Goal: Information Seeking & Learning: Learn about a topic

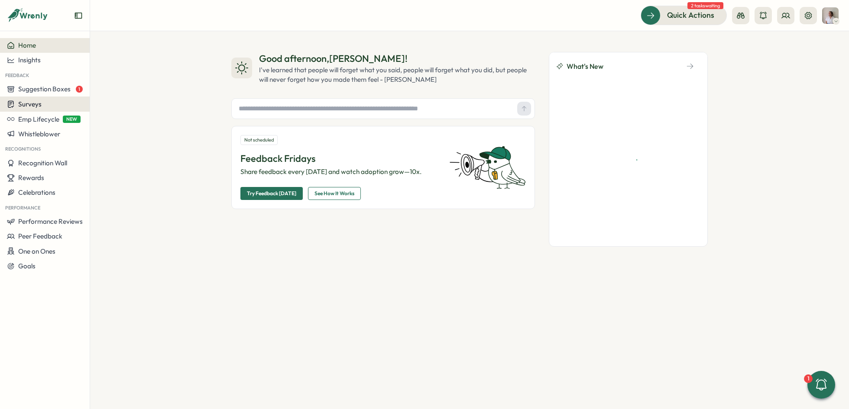
click at [36, 106] on span "Surveys" at bounding box center [29, 104] width 23 height 8
click at [105, 91] on div "Insights" at bounding box center [124, 88] width 65 height 10
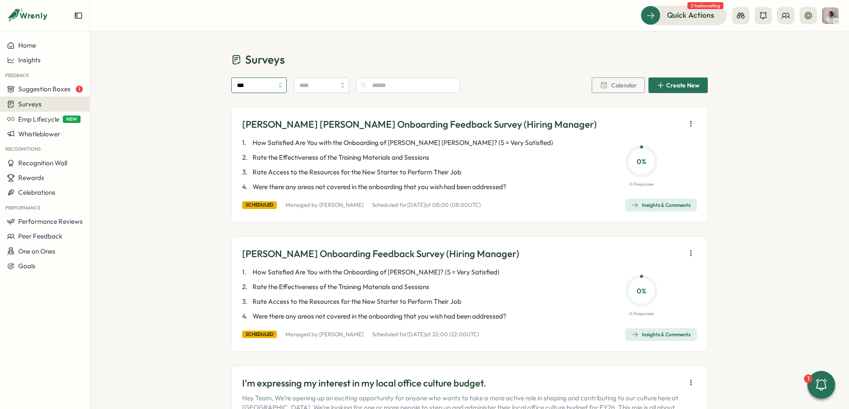
click at [252, 92] on input "***" at bounding box center [258, 86] width 55 height 16
type input "****"
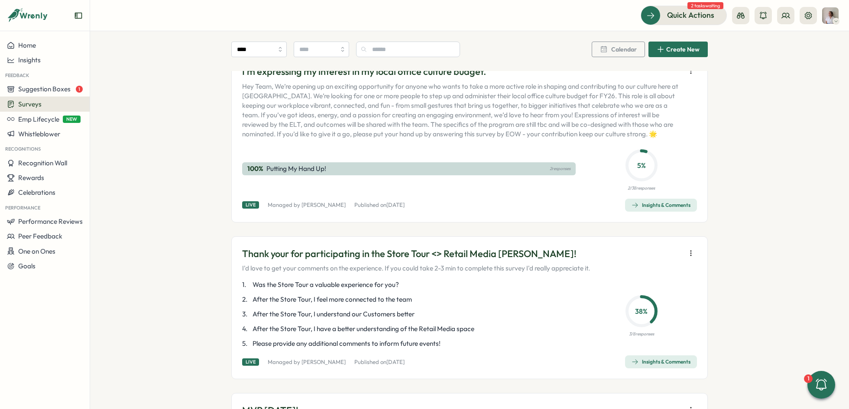
scroll to position [129, 0]
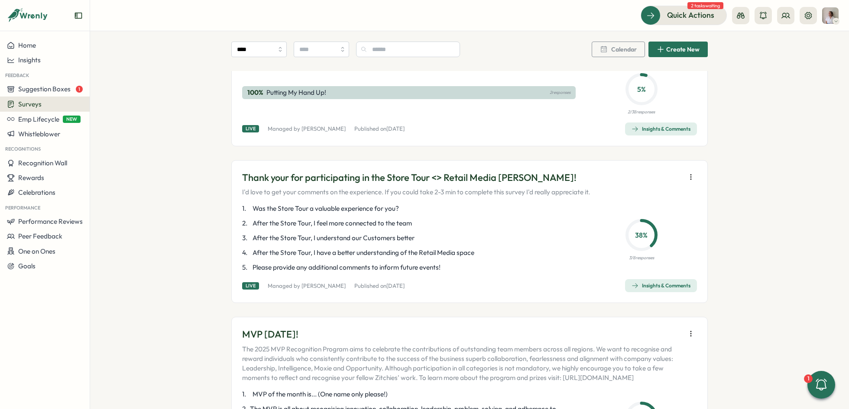
click at [666, 282] on div "Insights & Comments" at bounding box center [661, 285] width 59 height 7
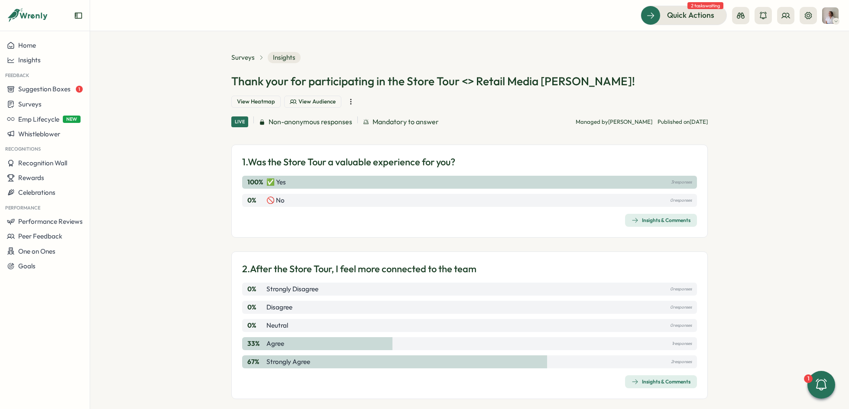
click at [351, 100] on icon "button" at bounding box center [350, 102] width 0 height 5
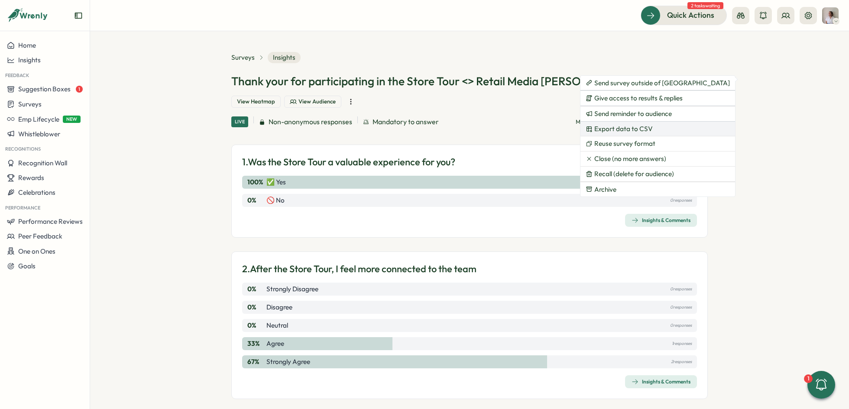
click at [638, 130] on span "Export data to CSV" at bounding box center [623, 129] width 58 height 8
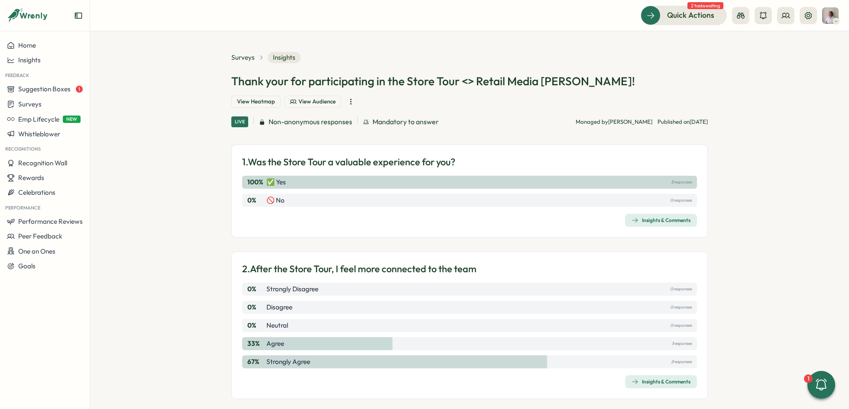
scroll to position [111, 0]
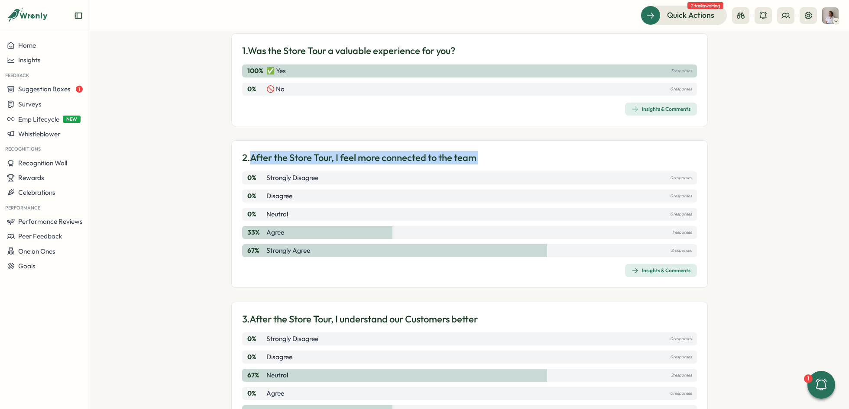
drag, startPoint x: 249, startPoint y: 140, endPoint x: 495, endPoint y: 150, distance: 246.3
click at [495, 150] on div "2. After the Store Tour, I feel more connected to the team 0 % Strongly Disagre…" at bounding box center [469, 214] width 476 height 148
copy div "After the Store Tour, I feel more connected to the team 0 % Strongly Disagree 0…"
drag, startPoint x: 262, startPoint y: 212, endPoint x: 290, endPoint y: 212, distance: 28.2
click at [290, 226] on div "33 % Agree 1 responses" at bounding box center [469, 232] width 455 height 13
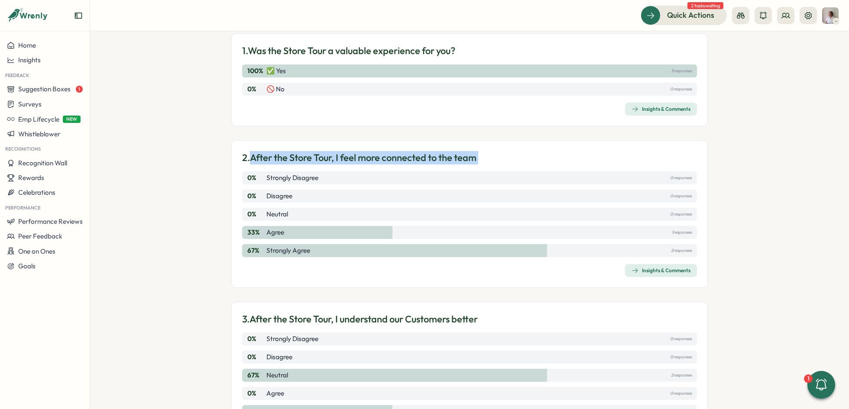
scroll to position [191, 0]
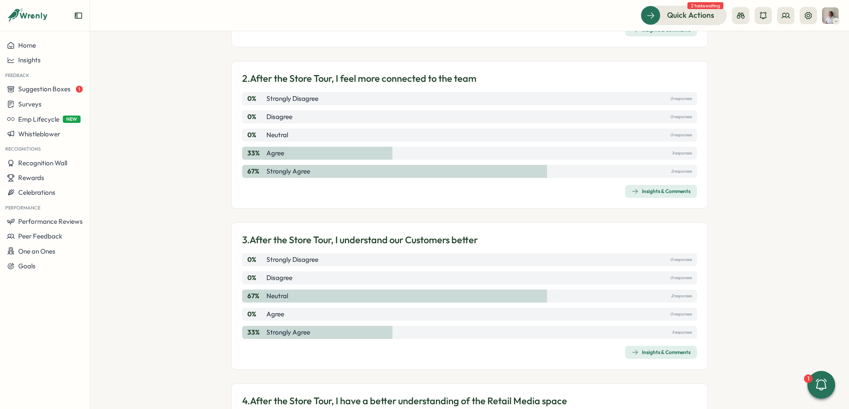
click at [317, 233] on p "3. After the Store Tour, I understand our Customers better" at bounding box center [360, 239] width 236 height 13
copy div "3. After the Store Tour, I understand our Customers better 0 % Strongly Disagre…"
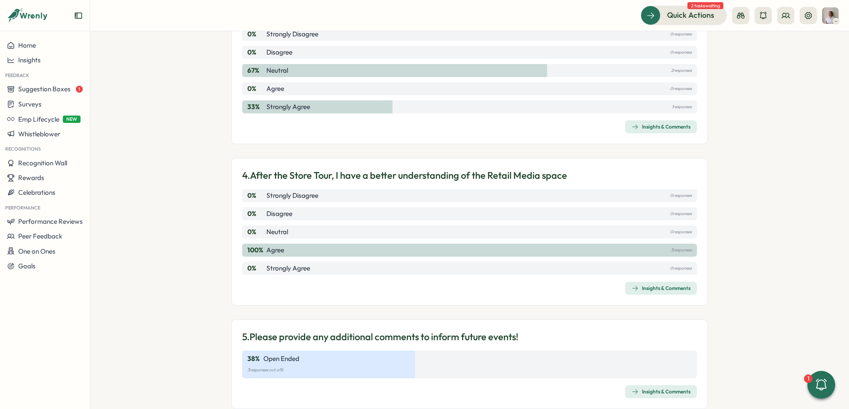
click at [252, 169] on p "4. After the Store Tour, I have a better understanding of the Retail Media space" at bounding box center [404, 175] width 325 height 13
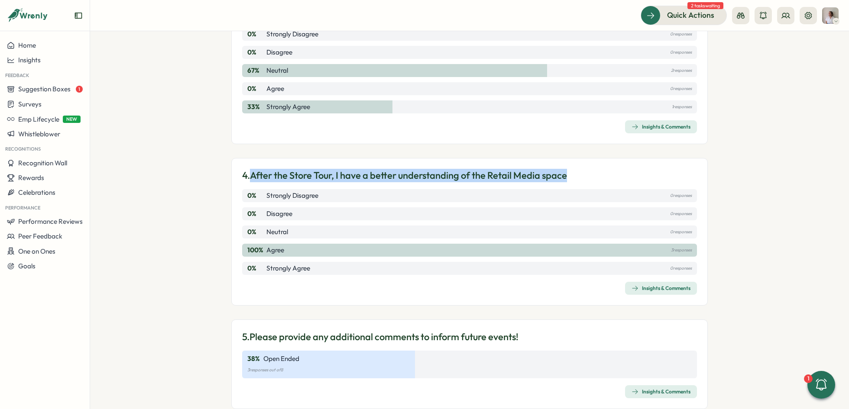
drag, startPoint x: 252, startPoint y: 154, endPoint x: 583, endPoint y: 156, distance: 331.0
click at [583, 169] on div "4. After the Store Tour, I have a better understanding of the Retail Media space" at bounding box center [469, 175] width 455 height 13
copy p "After the Store Tour, I have a better understanding of the Retail Media space"
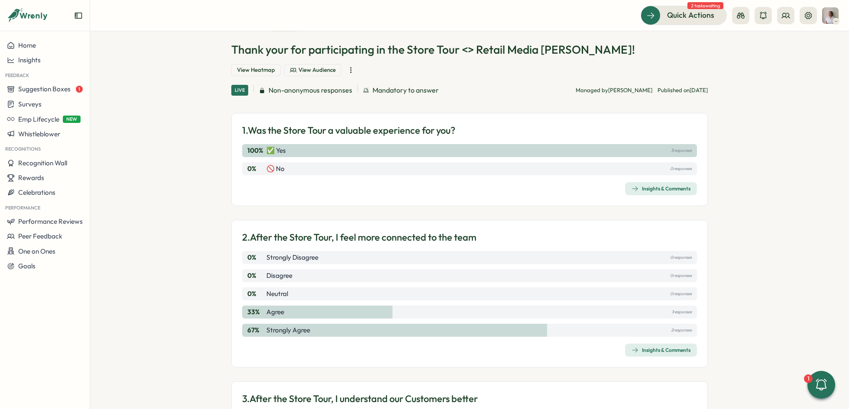
scroll to position [0, 0]
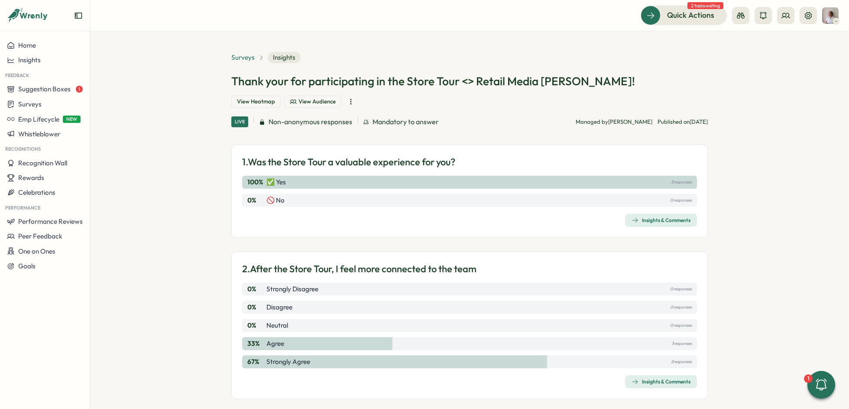
click at [245, 59] on span "Surveys" at bounding box center [242, 58] width 23 height 10
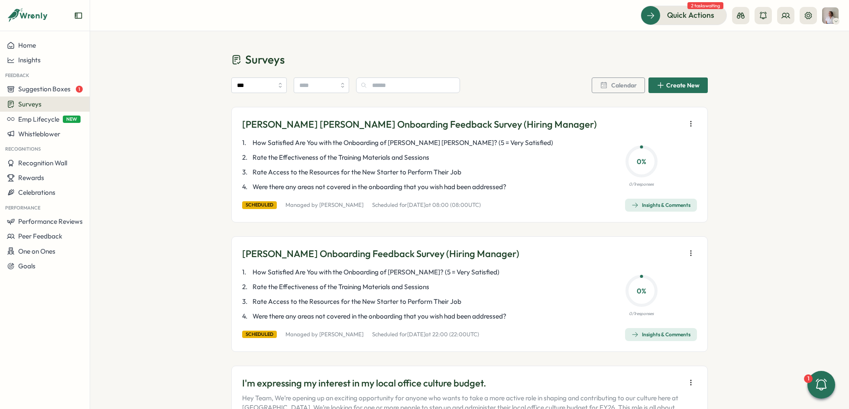
click at [287, 80] on div "***" at bounding box center [345, 86] width 229 height 16
click at [271, 83] on input "***" at bounding box center [258, 86] width 55 height 16
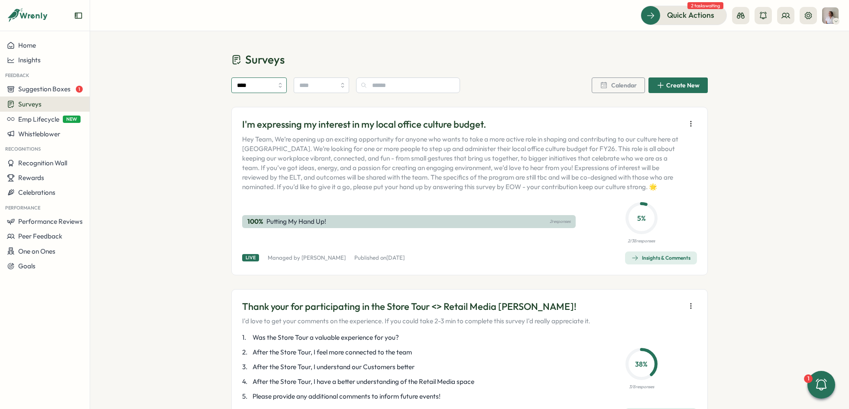
type input "****"
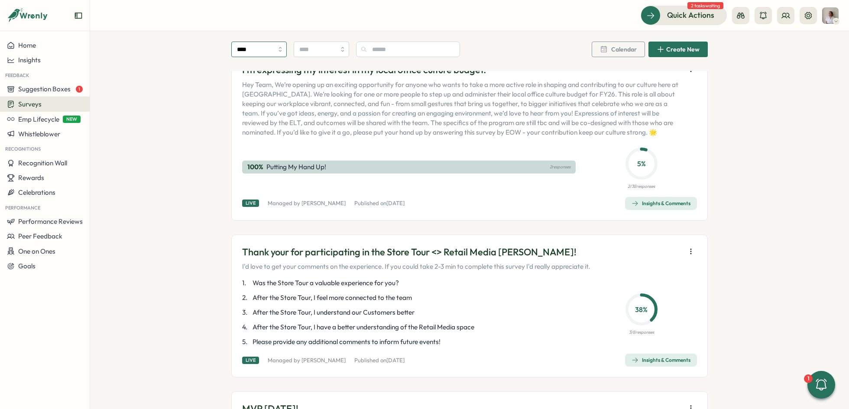
scroll to position [146, 0]
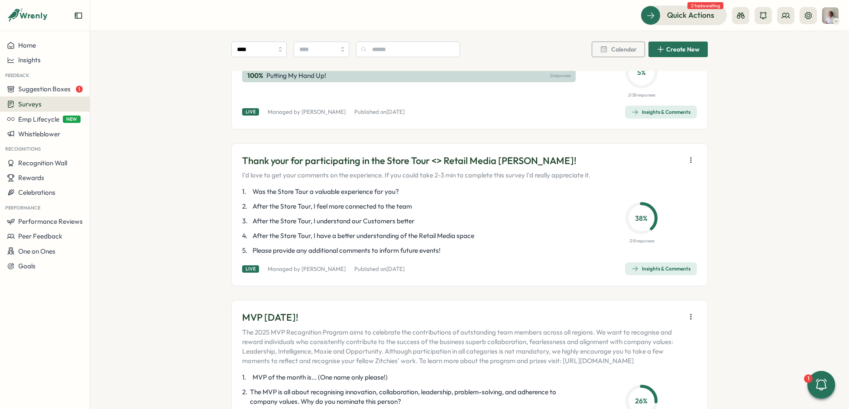
click at [253, 235] on span "After the Store Tour, I have a better understanding of the Retail Media space" at bounding box center [364, 236] width 222 height 10
drag, startPoint x: 250, startPoint y: 236, endPoint x: 512, endPoint y: 242, distance: 261.7
click at [512, 243] on div "1 . Was the Store Tour a valuable experience for you? 2 . After the Store Tour,…" at bounding box center [409, 221] width 334 height 68
click at [494, 238] on p "4 . After the Store Tour, I have a better understanding of the Retail Media spa…" at bounding box center [409, 236] width 334 height 10
drag, startPoint x: 517, startPoint y: 220, endPoint x: 347, endPoint y: 220, distance: 169.8
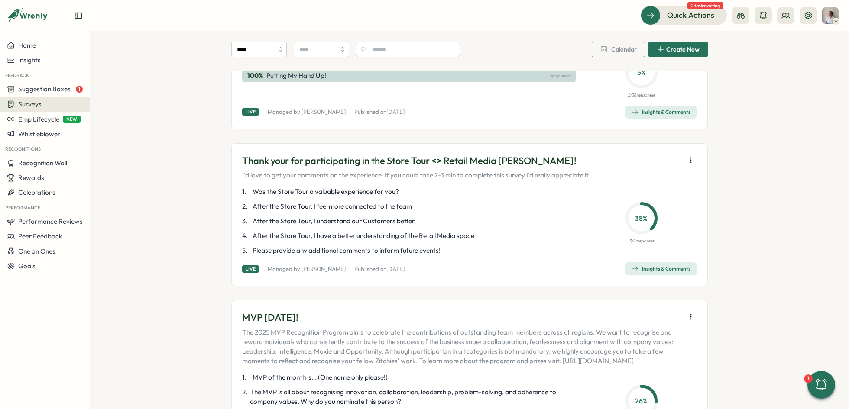
click at [347, 220] on p "3 . After the Store Tour, I understand our Customers better" at bounding box center [409, 222] width 334 height 10
click at [690, 157] on icon "button" at bounding box center [691, 160] width 9 height 9
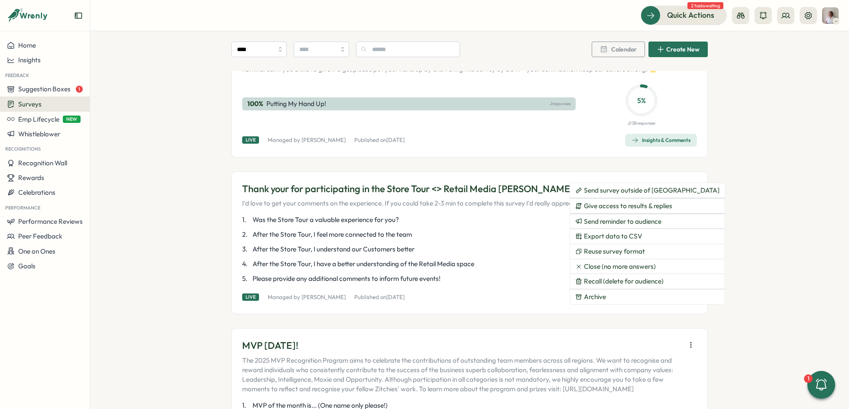
scroll to position [115, 0]
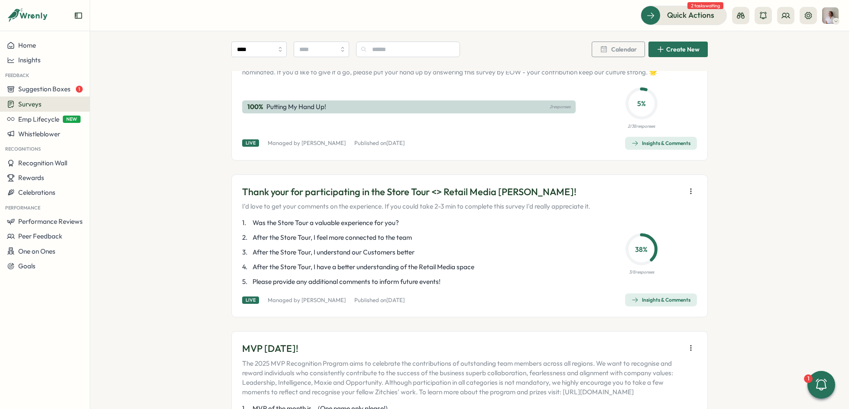
click at [682, 303] on span "Insights & Comments" at bounding box center [661, 300] width 59 height 12
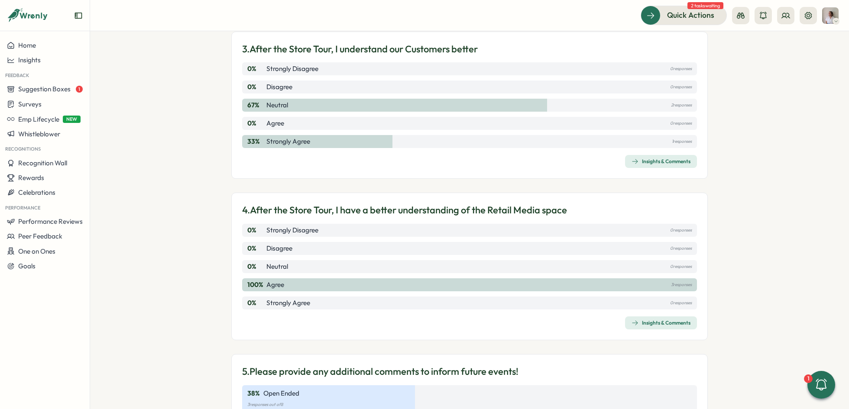
scroll to position [416, 0]
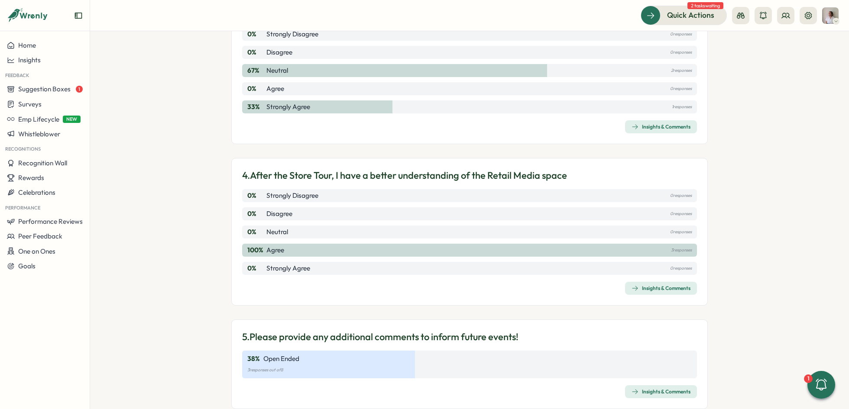
click at [641, 386] on span "Insights & Comments" at bounding box center [661, 392] width 59 height 12
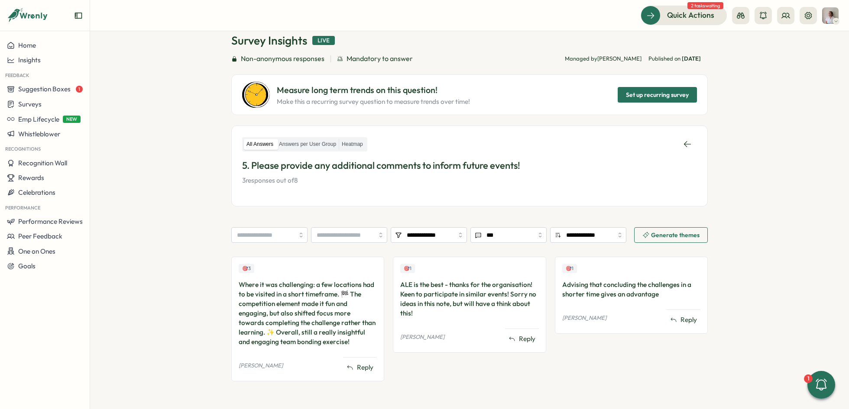
scroll to position [41, 0]
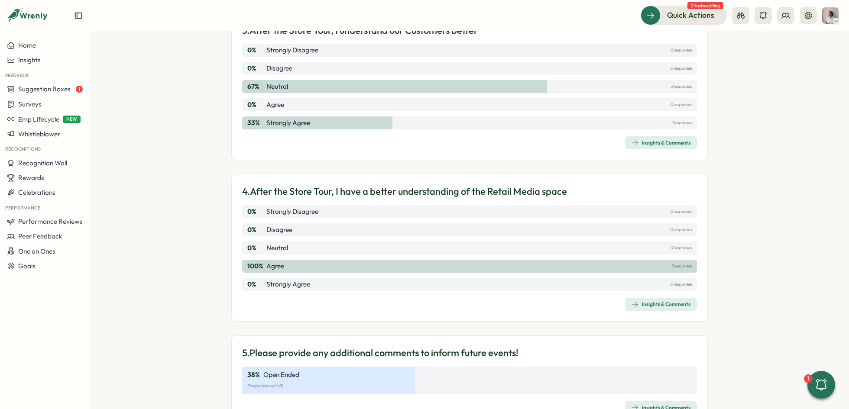
scroll to position [416, 0]
